Goal: Task Accomplishment & Management: Manage account settings

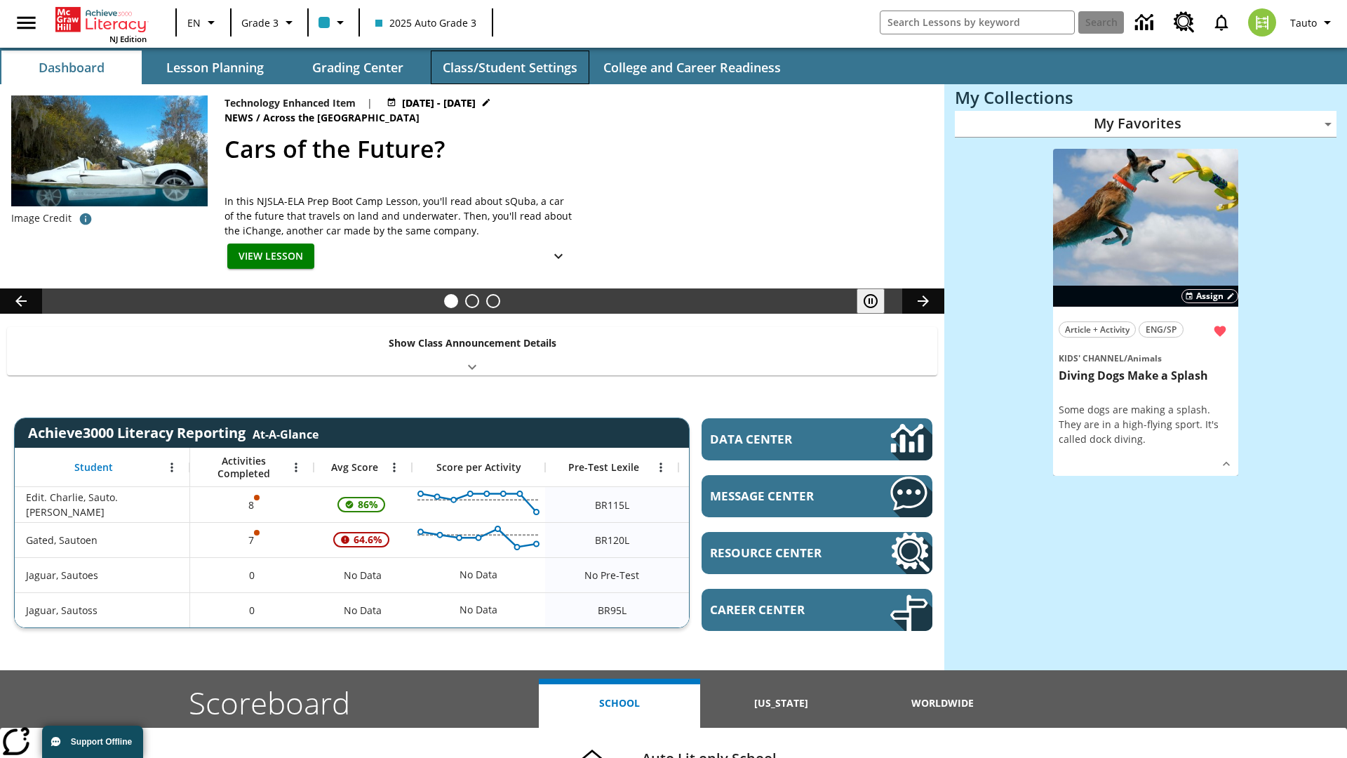
click at [509, 67] on button "Class/Student Settings" at bounding box center [510, 68] width 159 height 34
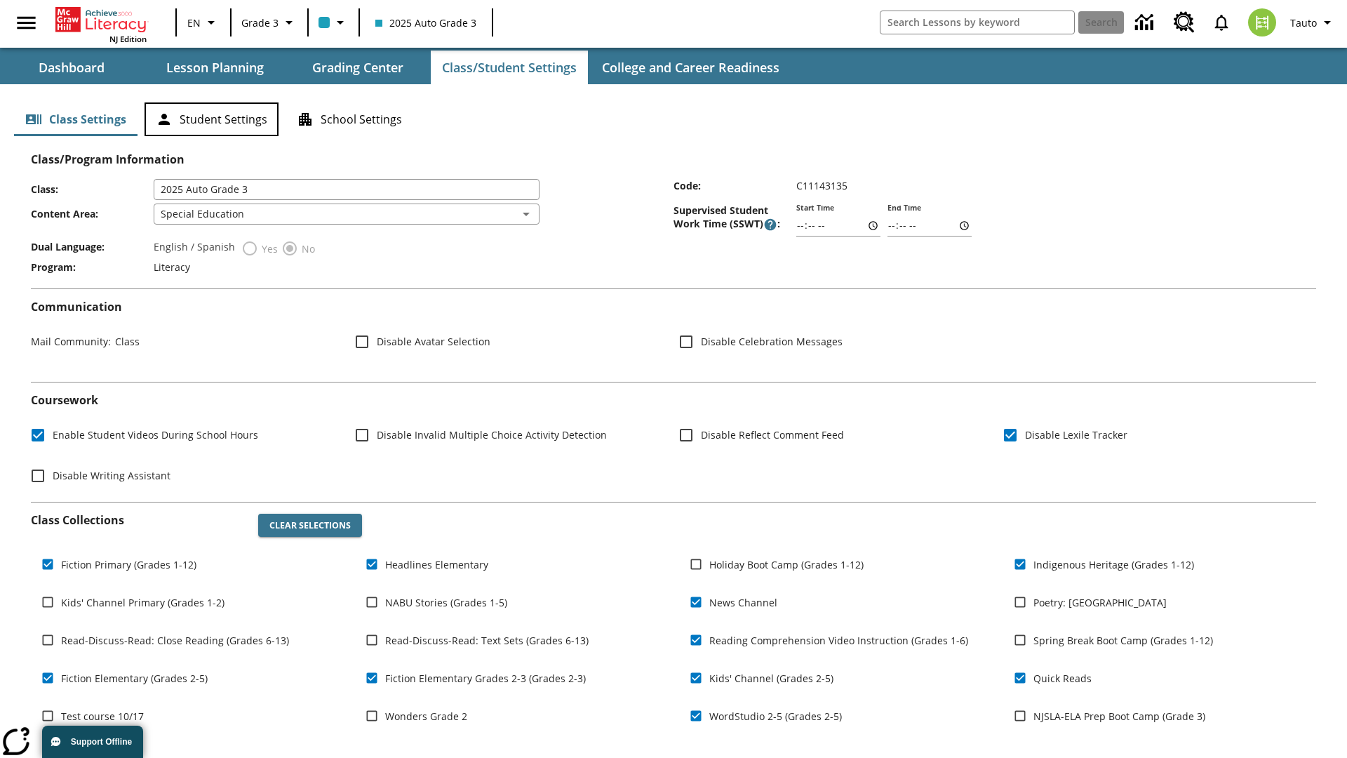
click at [211, 119] on button "Student Settings" at bounding box center [212, 119] width 134 height 34
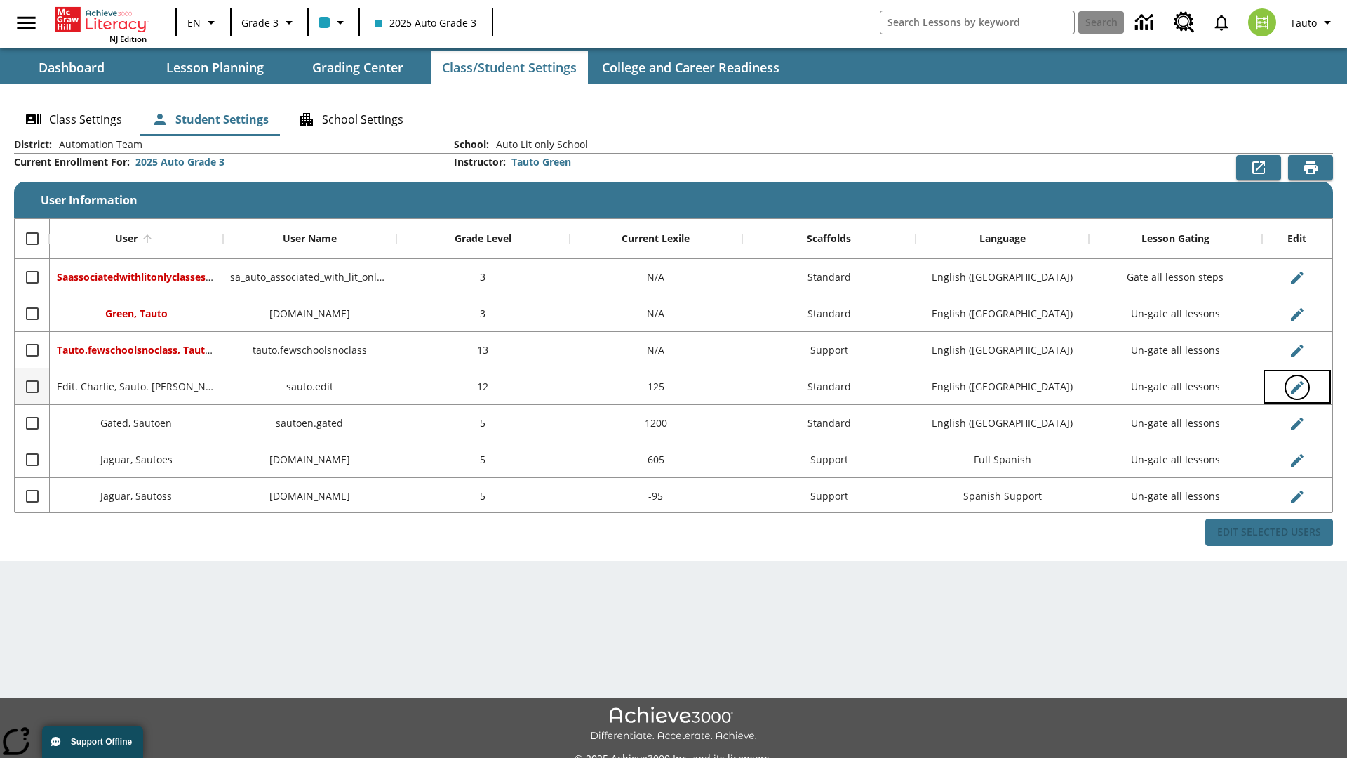
click at [1296, 387] on icon "Edit User" at bounding box center [1297, 387] width 13 height 13
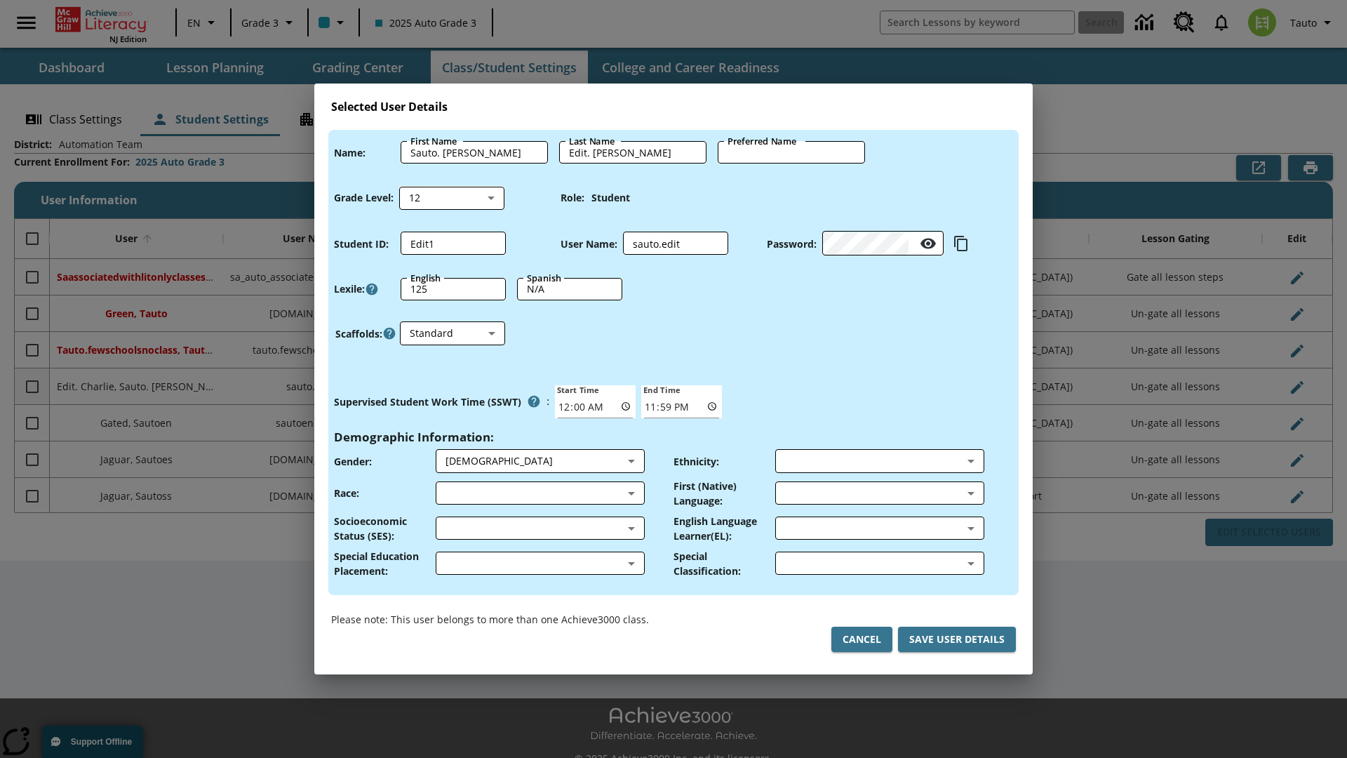
type input "[PERSON_NAME]"
click at [861, 639] on button "Cancel" at bounding box center [861, 639] width 61 height 26
click at [1296, 387] on icon "Edit User" at bounding box center [1297, 387] width 13 height 13
